Goal: Task Accomplishment & Management: Complete application form

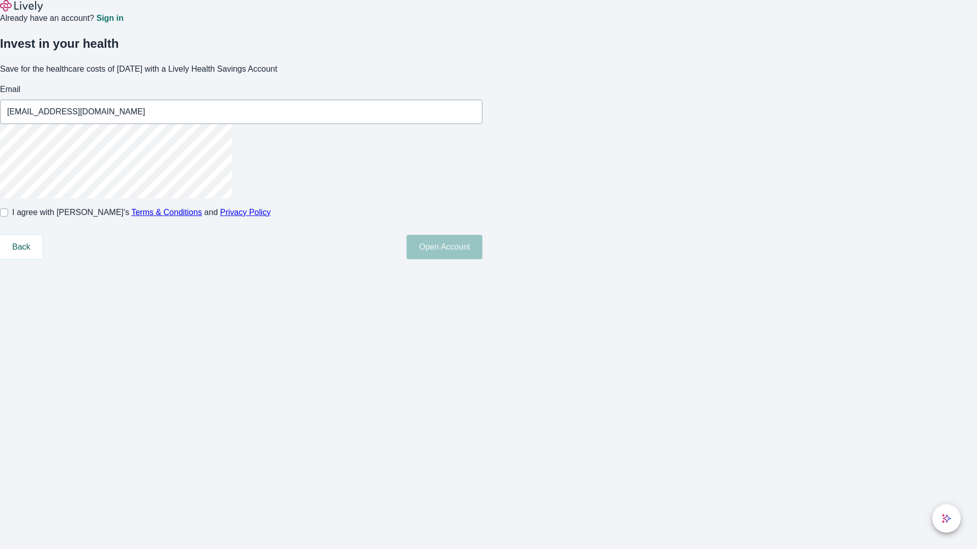
click at [8, 217] on input "I agree with Lively’s Terms & Conditions and Privacy Policy" at bounding box center [4, 213] width 8 height 8
checkbox input "true"
click at [482, 259] on button "Open Account" at bounding box center [444, 247] width 76 height 24
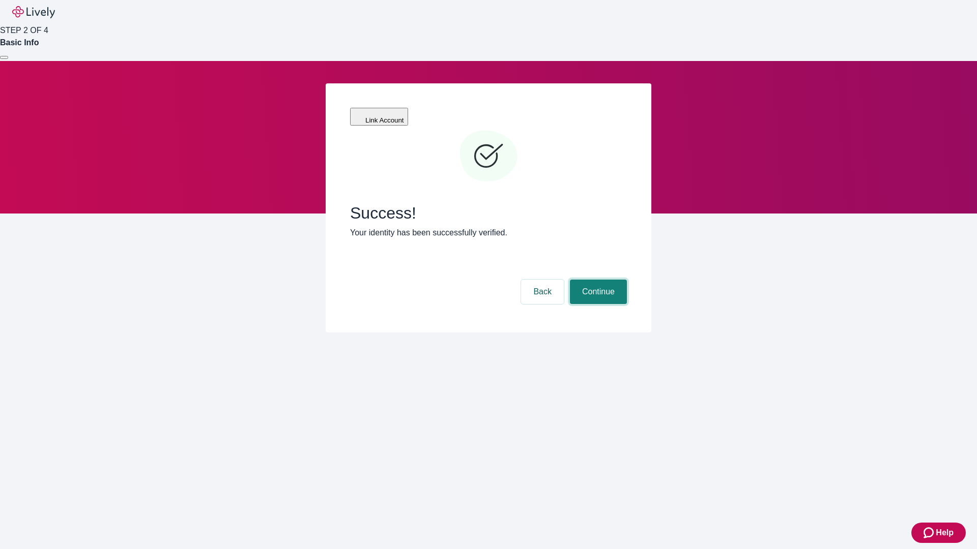
click at [597, 280] on button "Continue" at bounding box center [598, 292] width 57 height 24
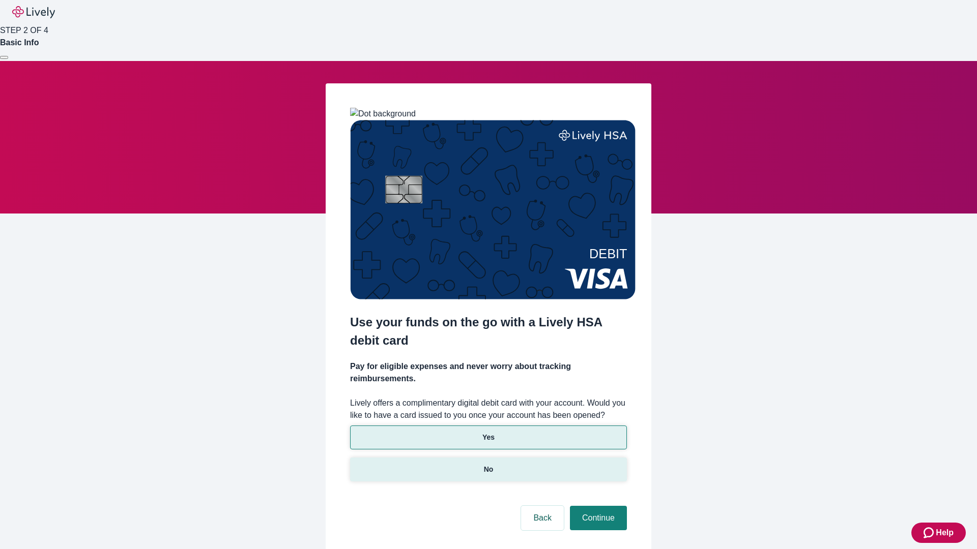
click at [488, 464] on p "No" at bounding box center [489, 469] width 10 height 11
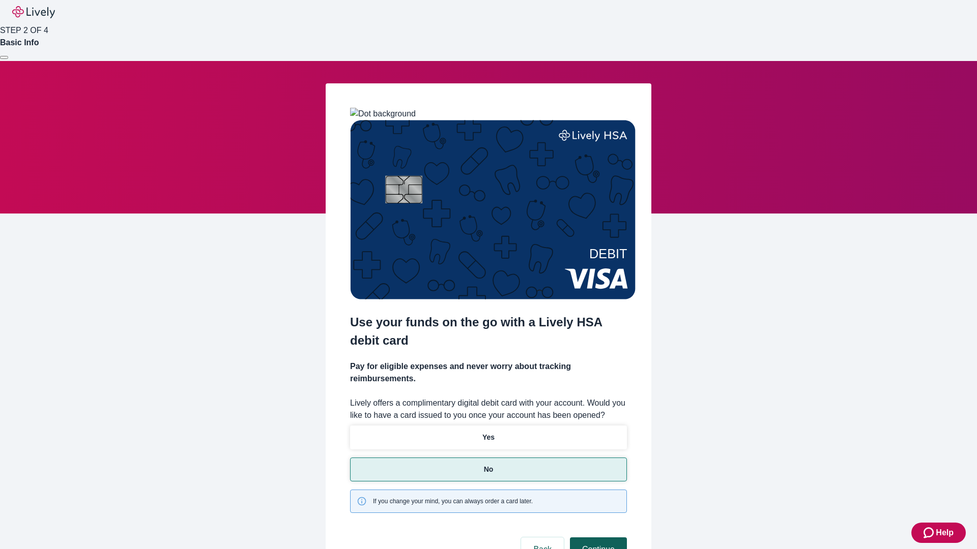
click at [597, 538] on button "Continue" at bounding box center [598, 550] width 57 height 24
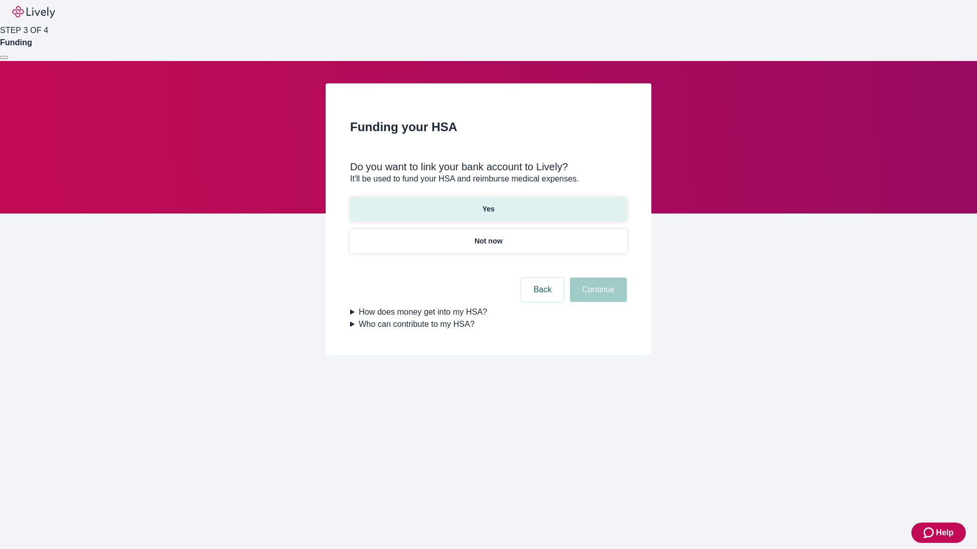
click at [488, 204] on p "Yes" at bounding box center [488, 209] width 12 height 11
click at [597, 278] on button "Continue" at bounding box center [598, 290] width 57 height 24
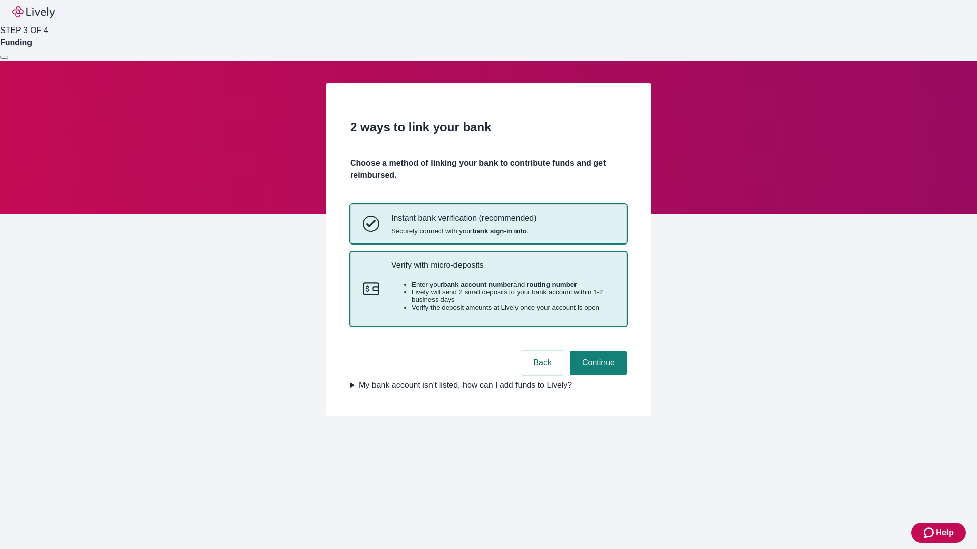
click at [502, 270] on p "Verify with micro-deposits" at bounding box center [502, 265] width 223 height 10
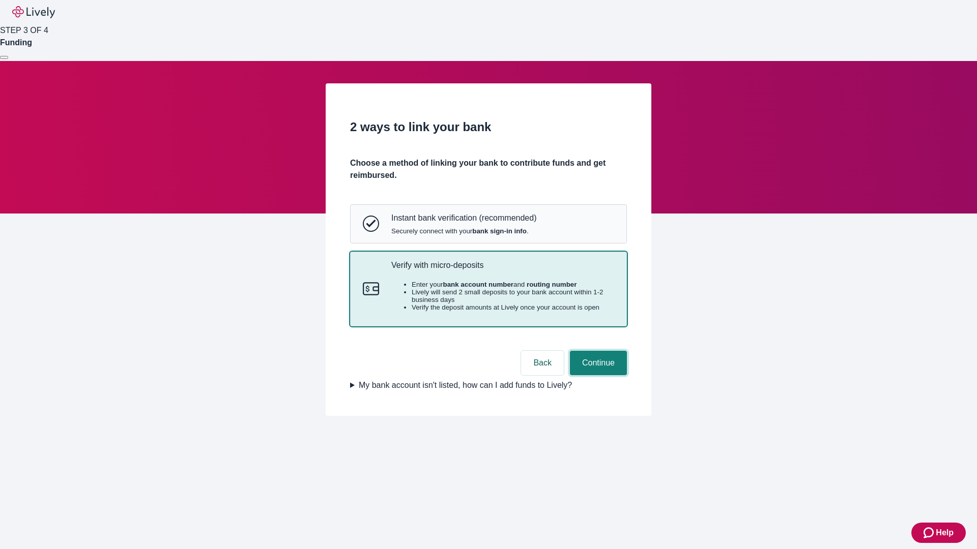
click at [597, 375] on button "Continue" at bounding box center [598, 363] width 57 height 24
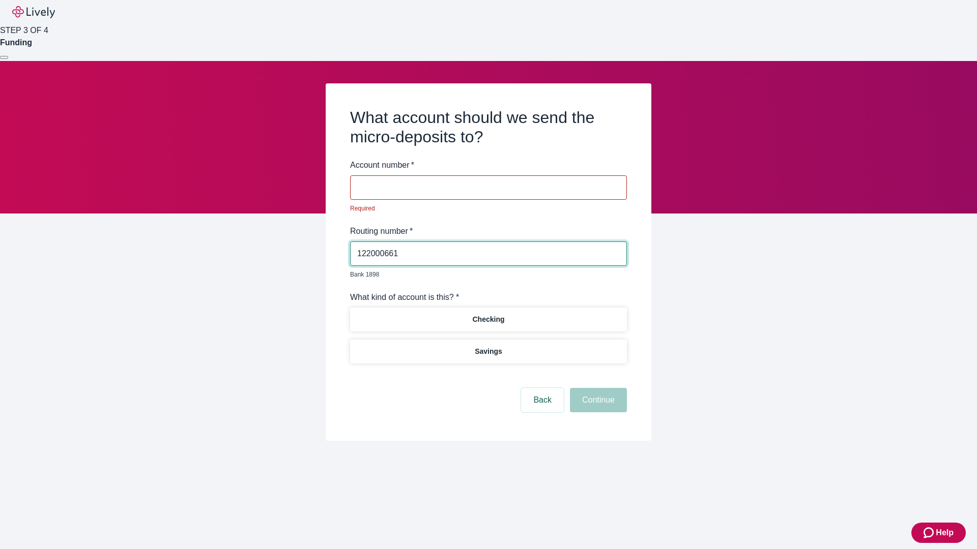
type input "122000661"
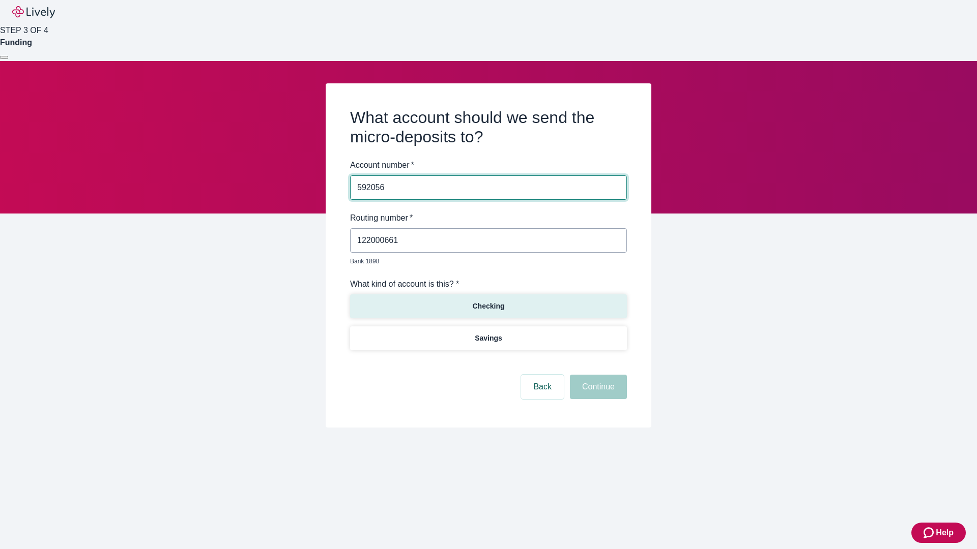
type input "592056"
click at [488, 301] on p "Checking" at bounding box center [488, 306] width 32 height 11
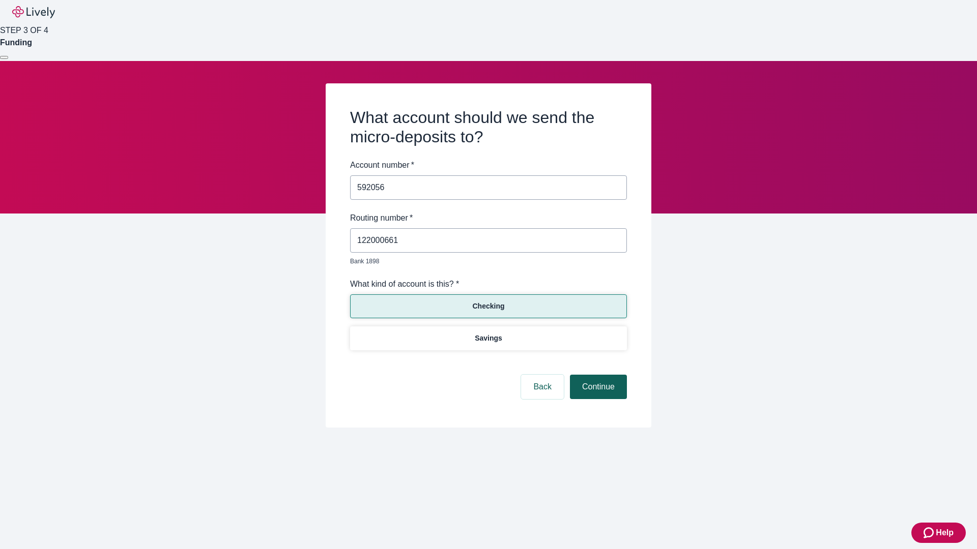
click at [597, 375] on button "Continue" at bounding box center [598, 387] width 57 height 24
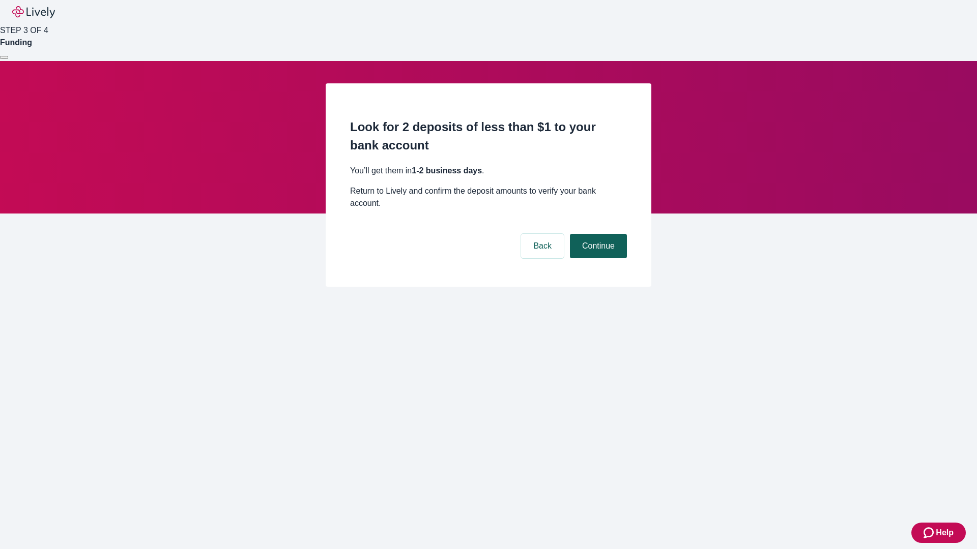
click at [597, 234] on button "Continue" at bounding box center [598, 246] width 57 height 24
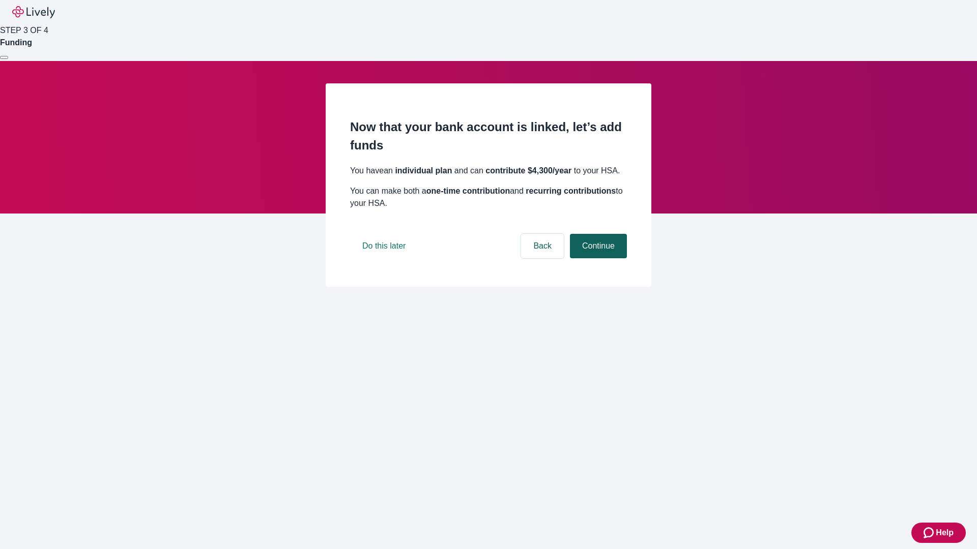
click at [597, 258] on button "Continue" at bounding box center [598, 246] width 57 height 24
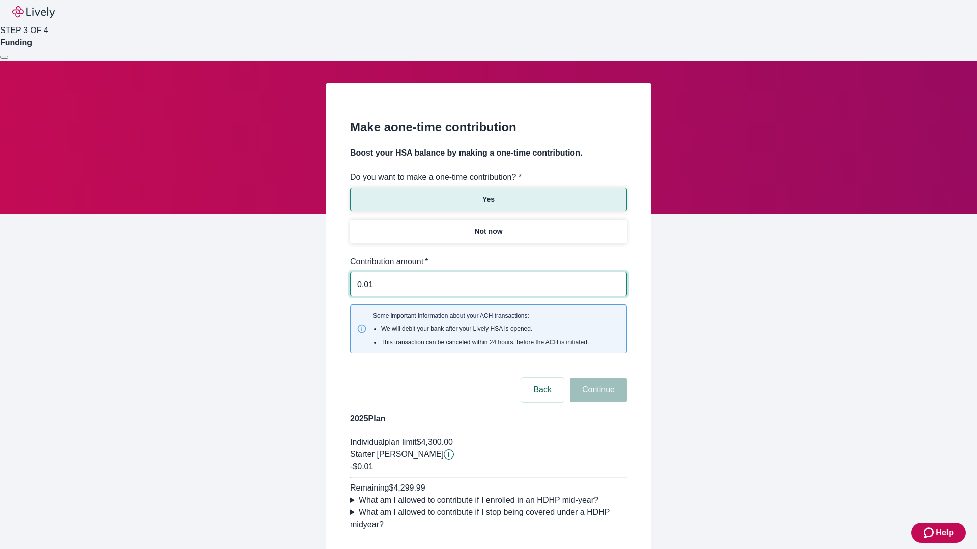
type input "0.01"
click at [597, 378] on button "Continue" at bounding box center [598, 390] width 57 height 24
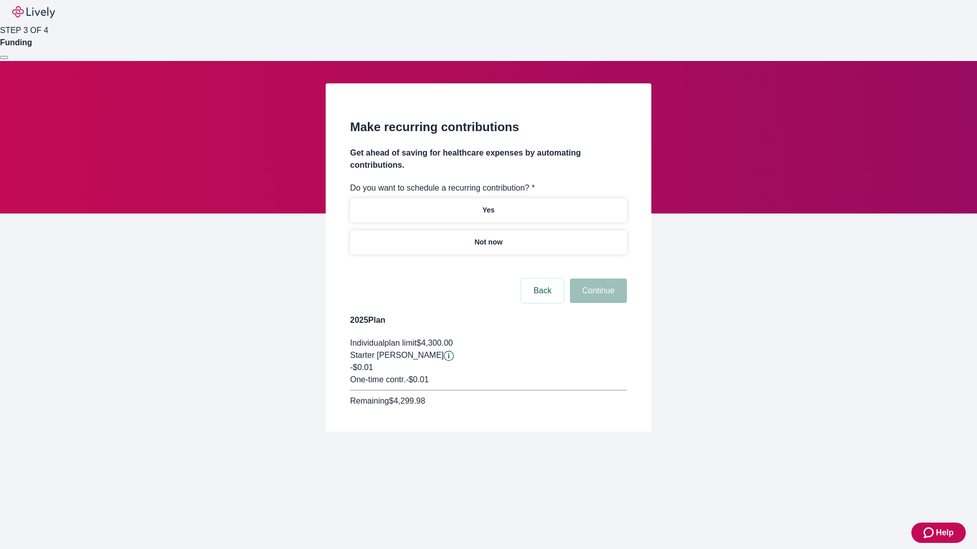
click at [488, 237] on p "Not now" at bounding box center [488, 242] width 28 height 11
click at [597, 279] on button "Continue" at bounding box center [598, 291] width 57 height 24
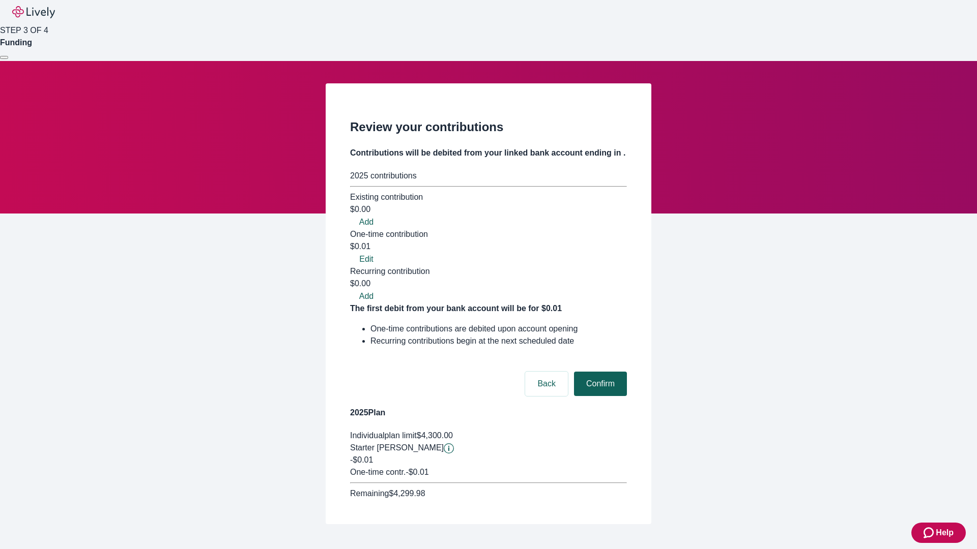
click at [599, 372] on button "Confirm" at bounding box center [600, 384] width 53 height 24
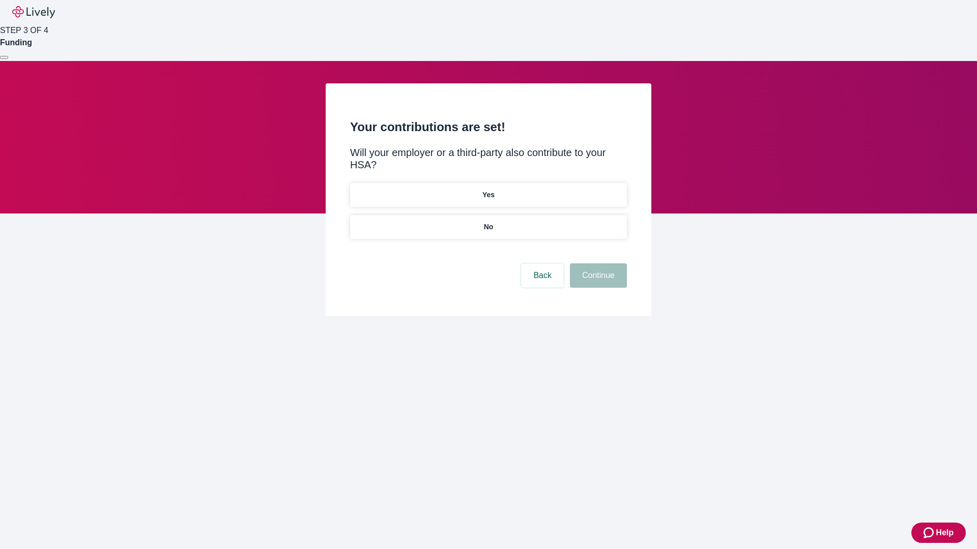
click at [488, 222] on p "No" at bounding box center [489, 227] width 10 height 11
click at [597, 263] on button "Continue" at bounding box center [598, 275] width 57 height 24
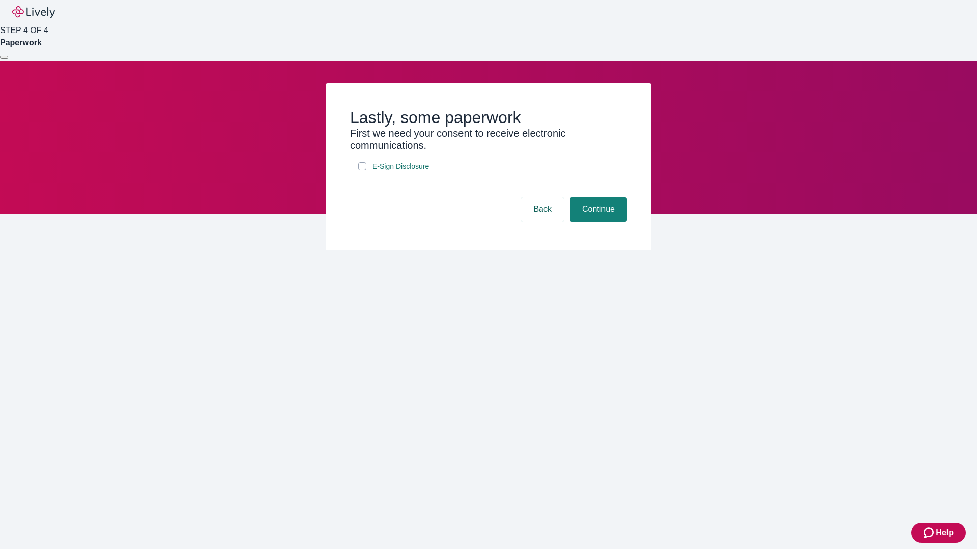
click at [362, 170] on input "E-Sign Disclosure" at bounding box center [362, 166] width 8 height 8
checkbox input "true"
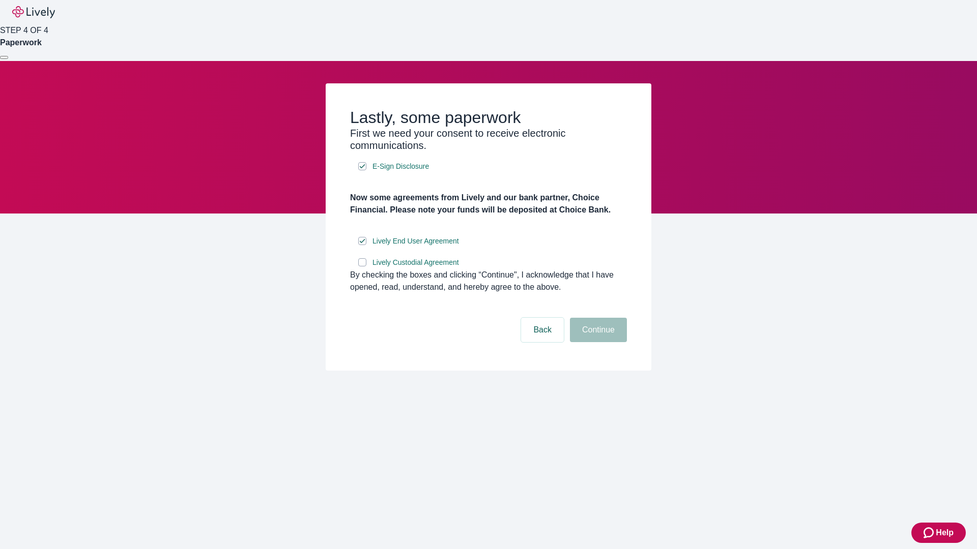
click at [362, 267] on input "Lively Custodial Agreement" at bounding box center [362, 262] width 8 height 8
checkbox input "true"
click at [597, 342] on button "Continue" at bounding box center [598, 330] width 57 height 24
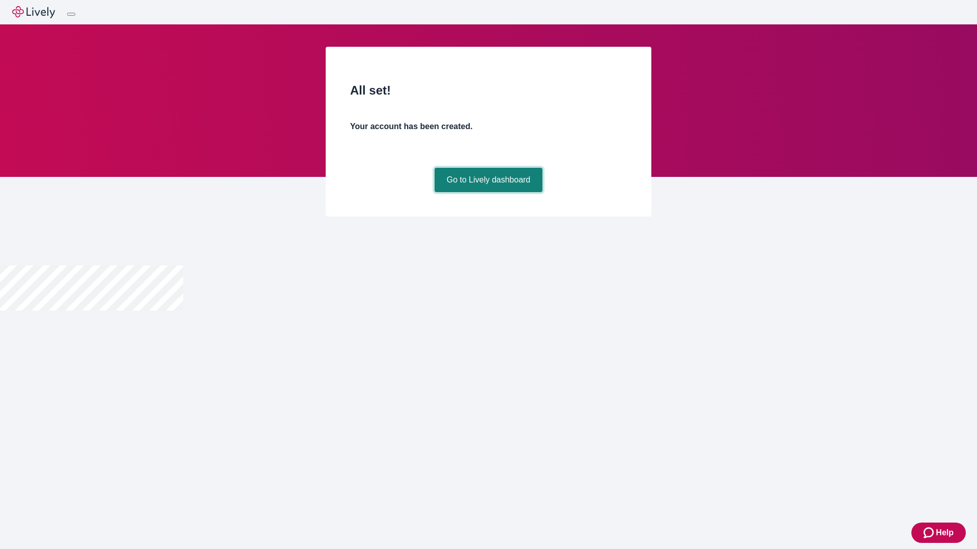
click at [488, 192] on link "Go to Lively dashboard" at bounding box center [488, 180] width 108 height 24
